Goal: Find specific page/section: Find specific page/section

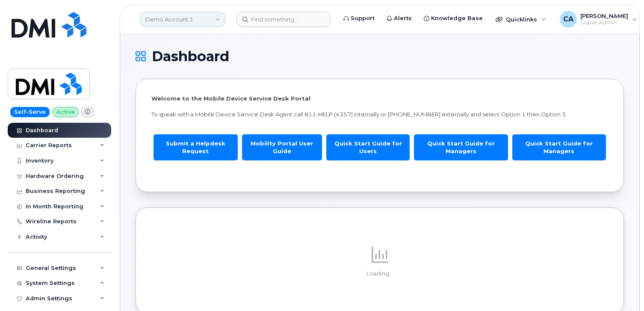
click at [200, 18] on link "Demo Account 1" at bounding box center [183, 19] width 86 height 15
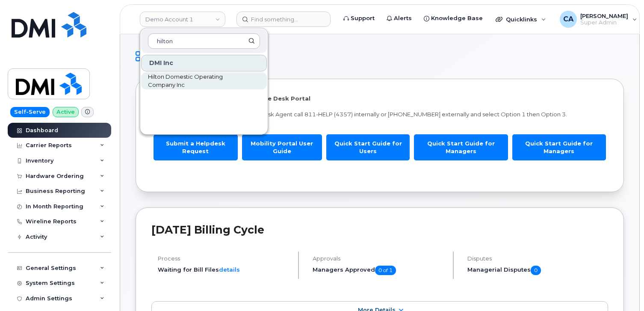
type input "hilton"
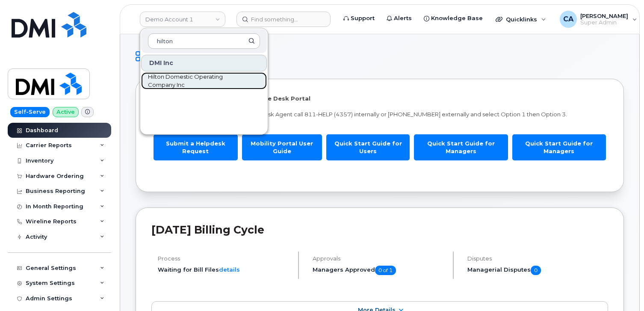
click at [192, 81] on span "Hilton Domestic Operating Company Inc" at bounding box center [197, 81] width 98 height 17
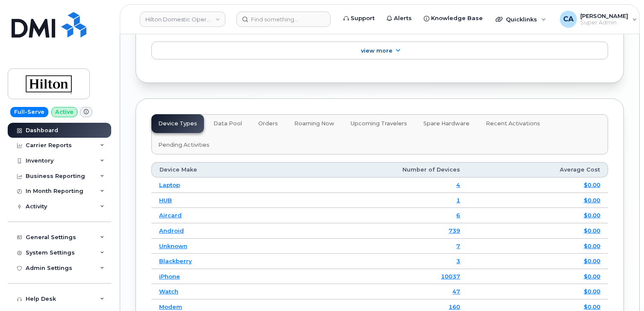
scroll to position [1455, 0]
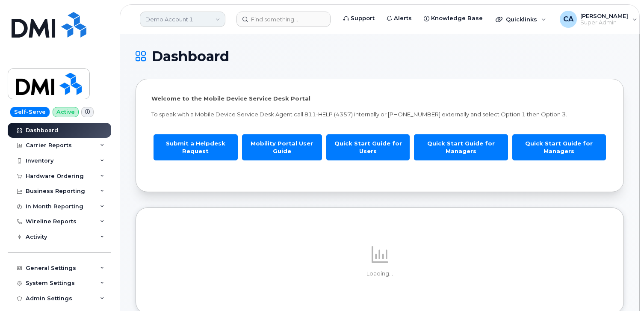
click at [165, 24] on link "Demo Account 1" at bounding box center [183, 19] width 86 height 15
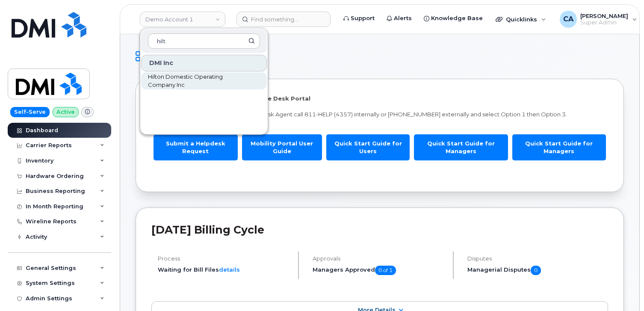
type input "hilt"
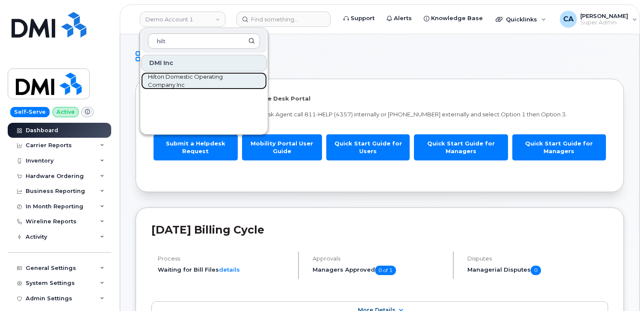
click at [167, 83] on span "Hilton Domestic Operating Company Inc" at bounding box center [197, 81] width 98 height 17
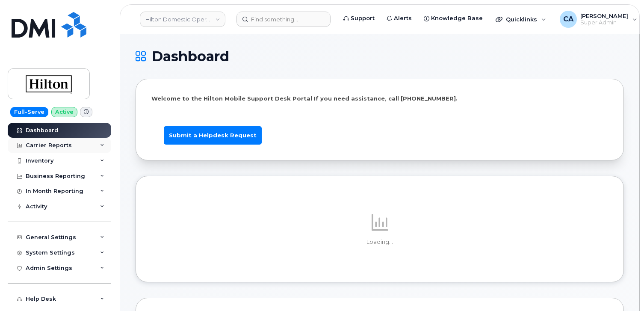
click at [54, 143] on div "Carrier Reports" at bounding box center [49, 145] width 46 height 7
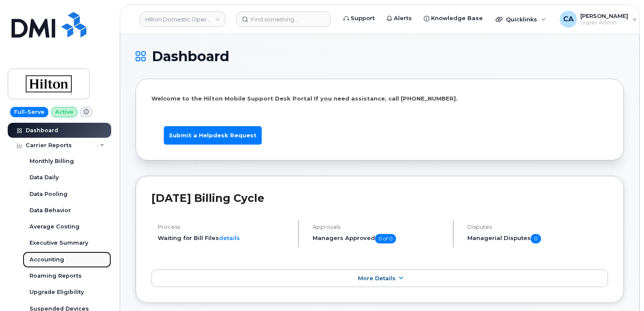
click at [44, 254] on link "Accounting" at bounding box center [67, 259] width 88 height 16
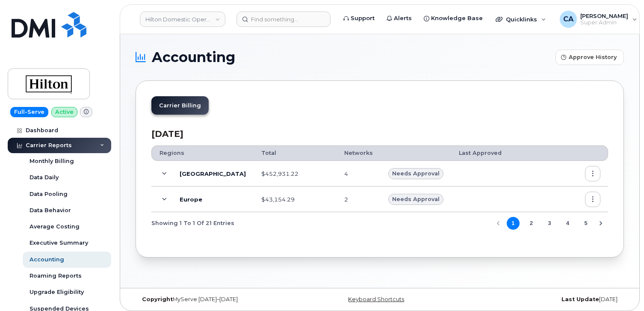
click at [591, 173] on icon "button" at bounding box center [593, 174] width 6 height 6
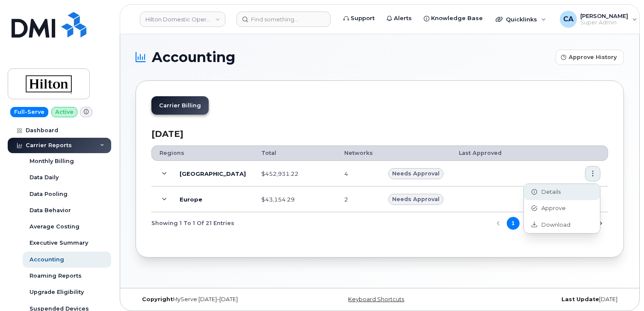
click at [574, 188] on America "Details" at bounding box center [562, 192] width 76 height 16
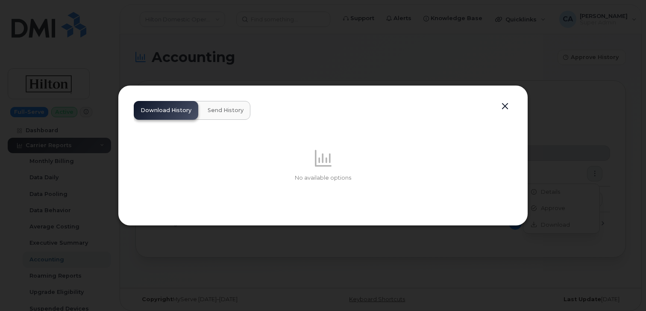
click at [231, 112] on span "Send History" at bounding box center [226, 110] width 36 height 7
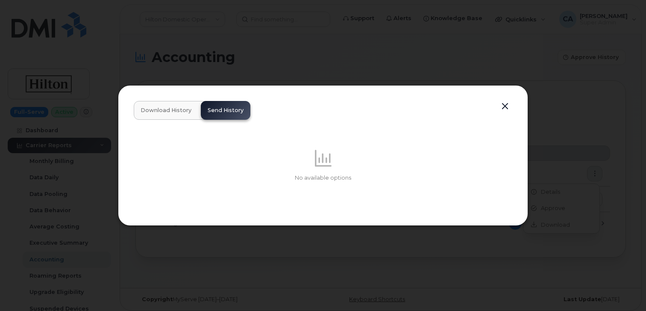
click at [505, 105] on button "button" at bounding box center [505, 106] width 13 height 12
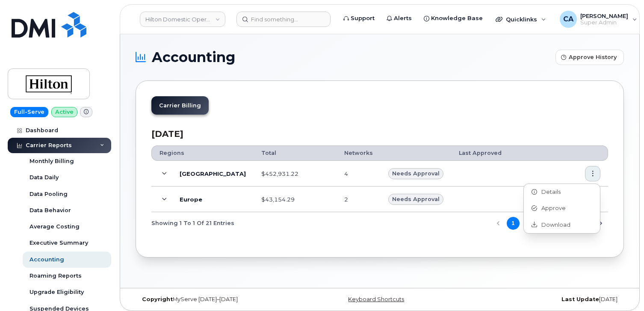
click at [584, 112] on div "Carrier Billing" at bounding box center [379, 108] width 457 height 25
click at [594, 201] on icon "button" at bounding box center [593, 200] width 6 height 6
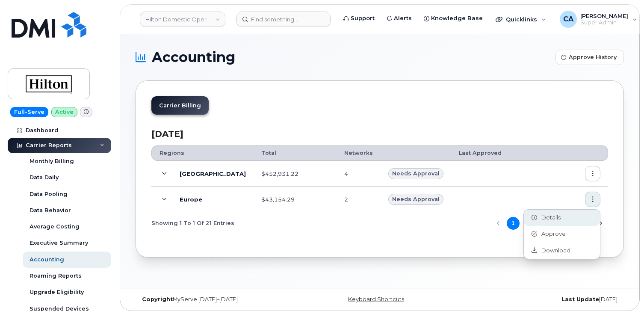
click at [562, 218] on div "Details" at bounding box center [562, 217] width 76 height 16
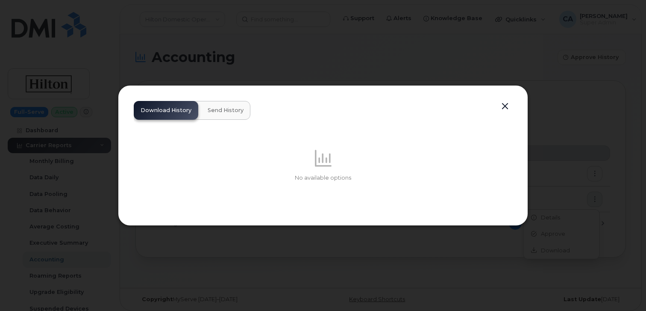
click at [231, 115] on button "Send History" at bounding box center [226, 110] width 50 height 19
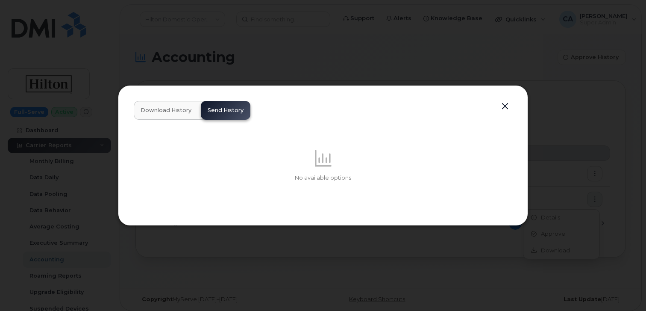
click at [506, 104] on button "button" at bounding box center [505, 106] width 13 height 12
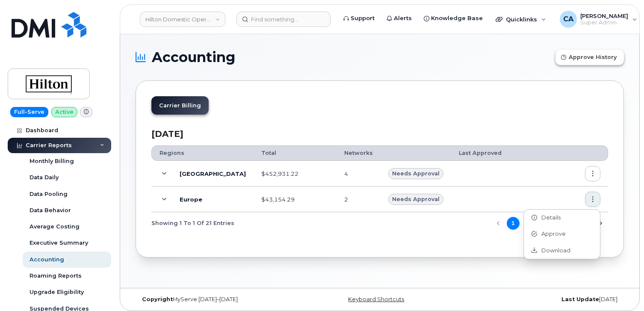
click at [588, 58] on span "Approve History" at bounding box center [593, 57] width 48 height 8
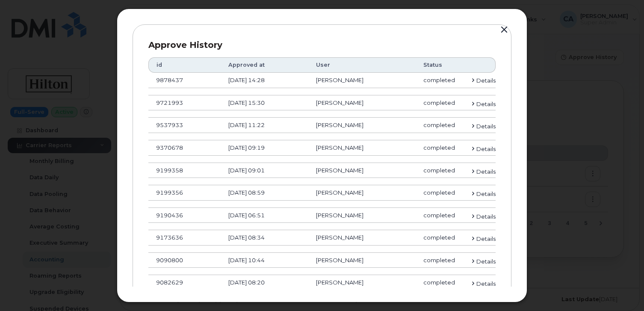
click at [486, 79] on span "Details" at bounding box center [485, 81] width 19 height 8
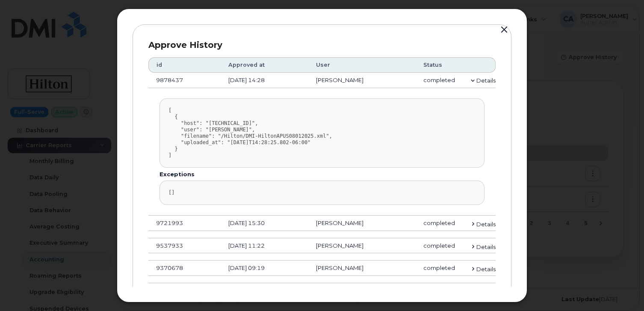
click at [503, 29] on button "button" at bounding box center [504, 30] width 13 height 12
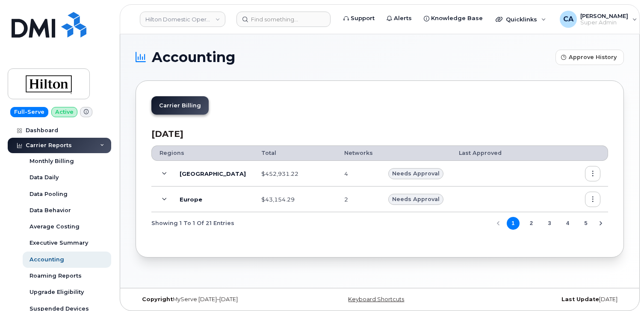
scroll to position [4, 0]
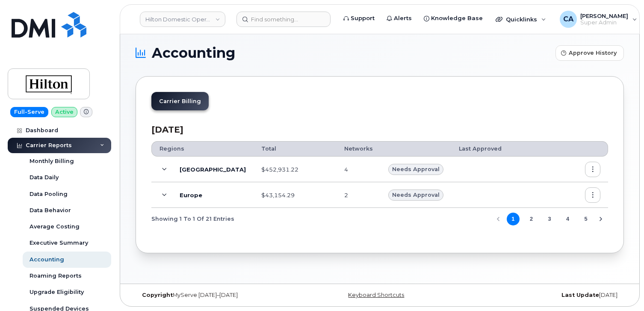
click at [596, 195] on button "button" at bounding box center [592, 194] width 15 height 15
click at [504, 110] on div "Carrier Billing" at bounding box center [379, 104] width 457 height 25
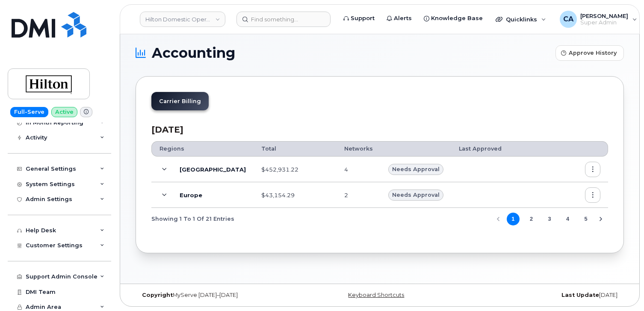
scroll to position [285, 0]
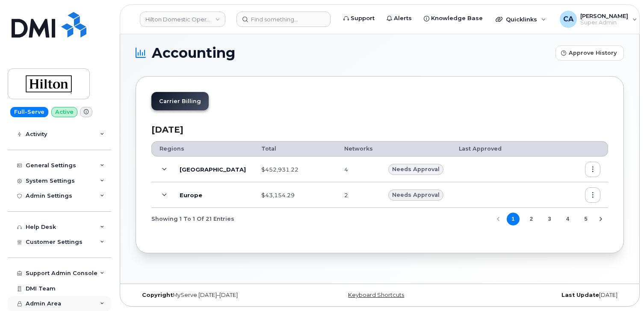
click at [35, 304] on span "Admin Area" at bounding box center [43, 303] width 35 height 6
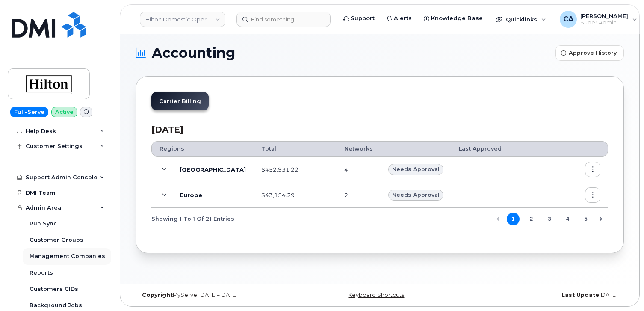
scroll to position [373, 0]
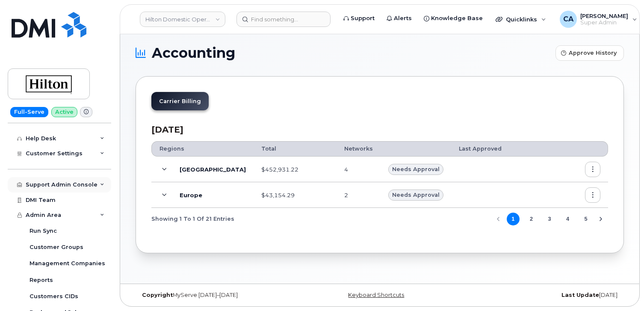
click at [61, 188] on div "Support Admin Console" at bounding box center [59, 184] width 103 height 15
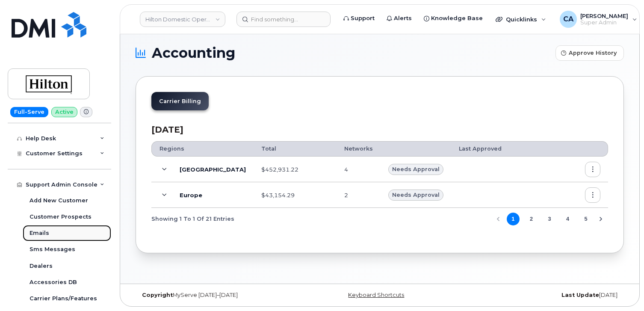
click at [38, 235] on div "Emails" at bounding box center [39, 233] width 20 height 8
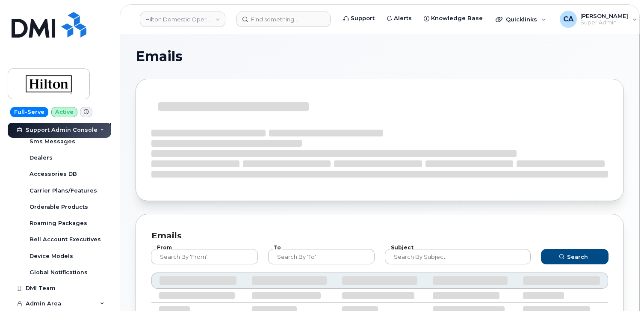
scroll to position [161, 0]
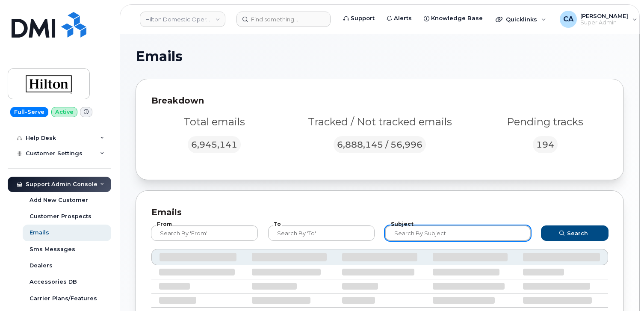
click at [410, 235] on input "text" at bounding box center [458, 232] width 146 height 15
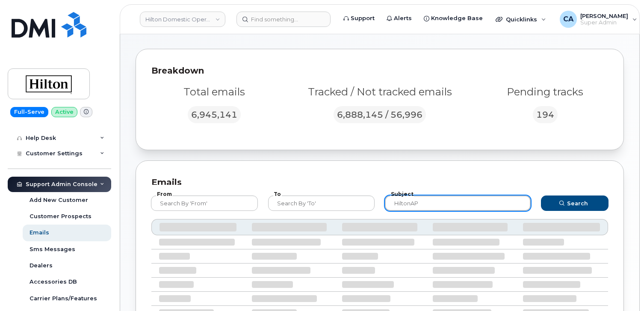
scroll to position [32, 0]
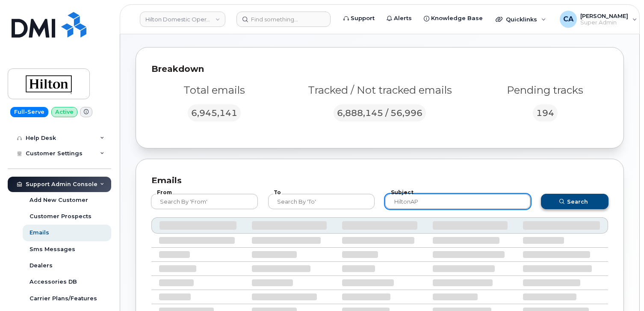
type input "HiltonAP"
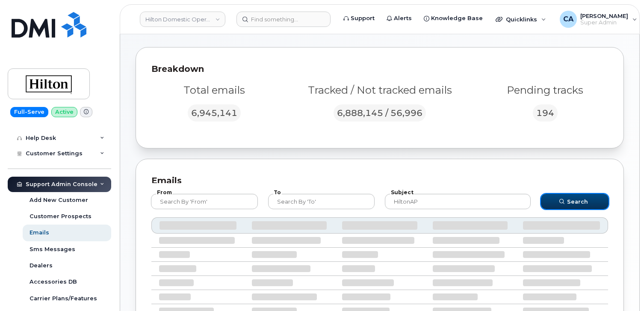
click at [564, 201] on icon "submit" at bounding box center [561, 201] width 5 height 5
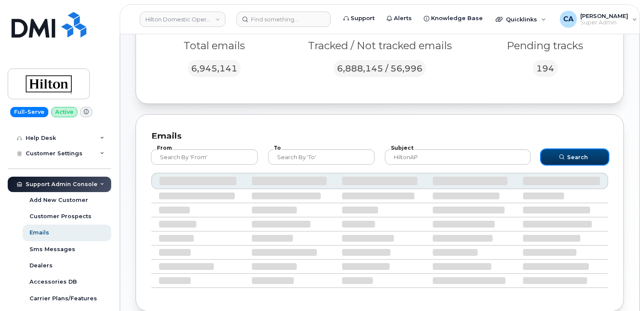
scroll to position [77, 0]
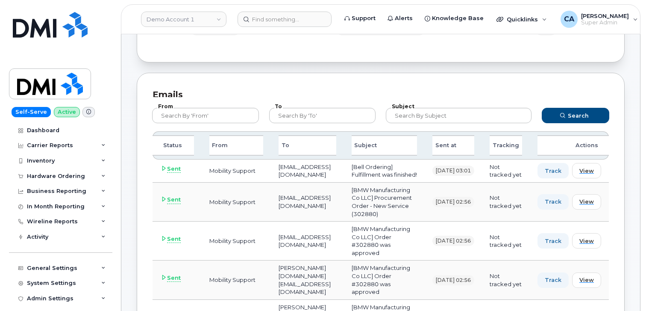
scroll to position [119, 0]
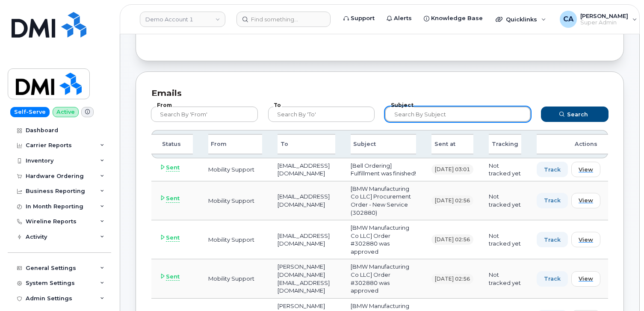
click at [414, 117] on input "text" at bounding box center [458, 113] width 146 height 15
type input "DMI-Hilton"
click at [541, 106] on button "Search" at bounding box center [575, 113] width 68 height 15
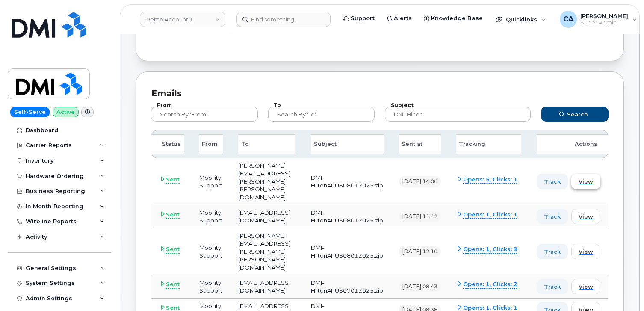
click at [593, 177] on span "View" at bounding box center [585, 181] width 15 height 8
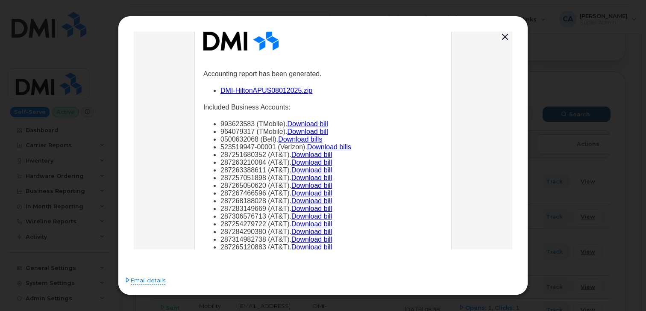
scroll to position [49, 0]
